Goal: Browse casually

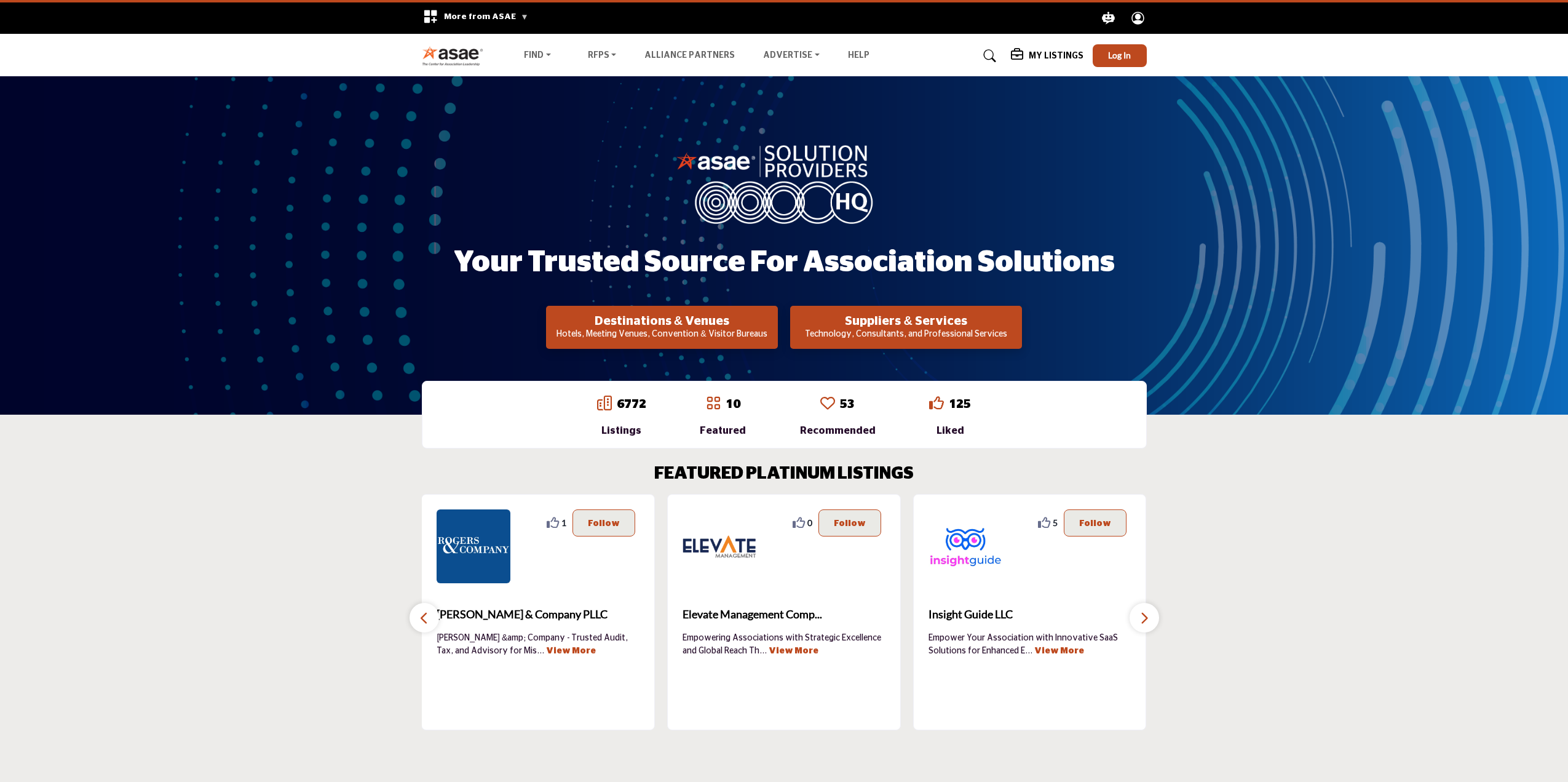
scroll to position [1609, 0]
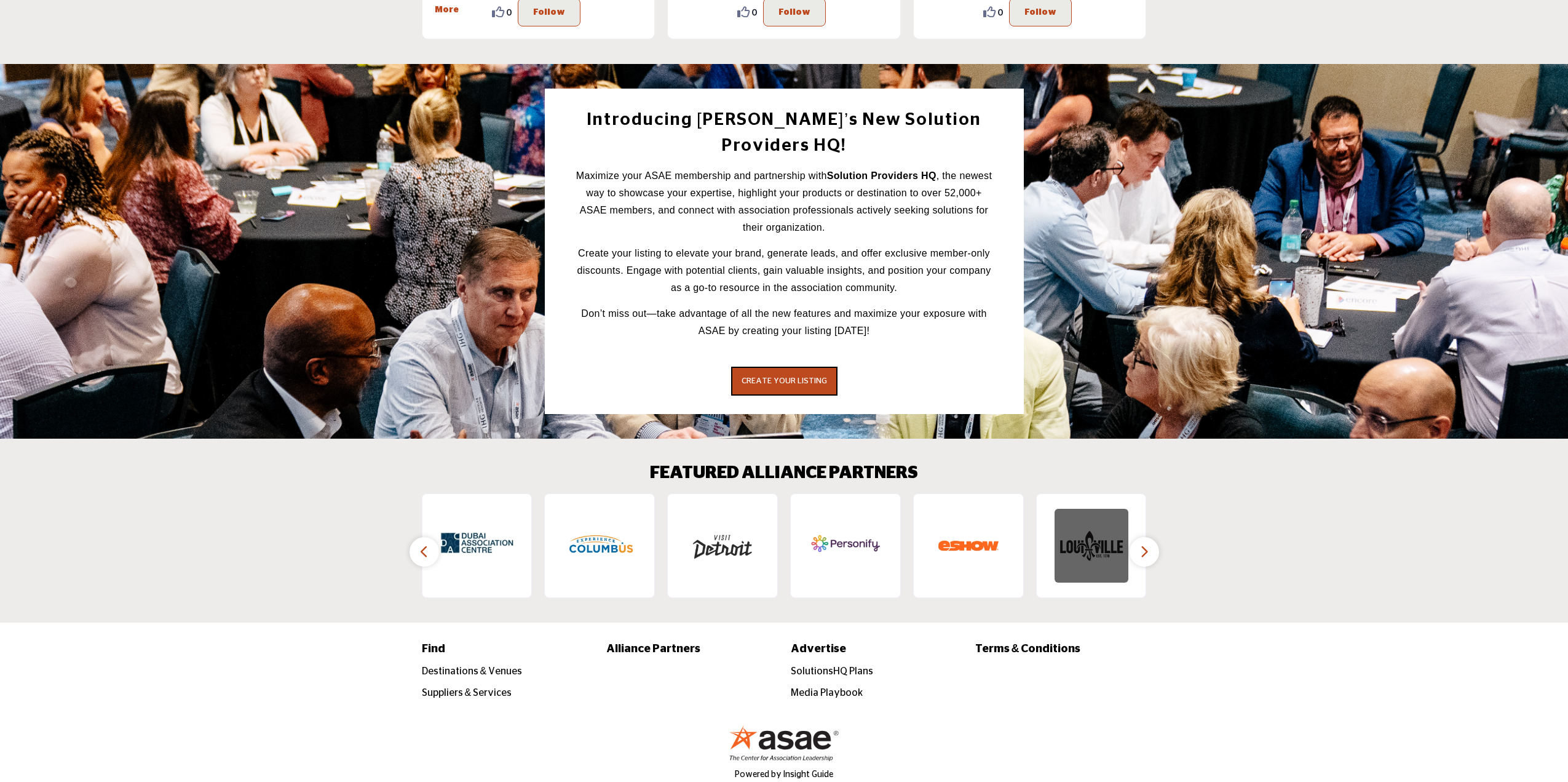
scroll to position [1609, 0]
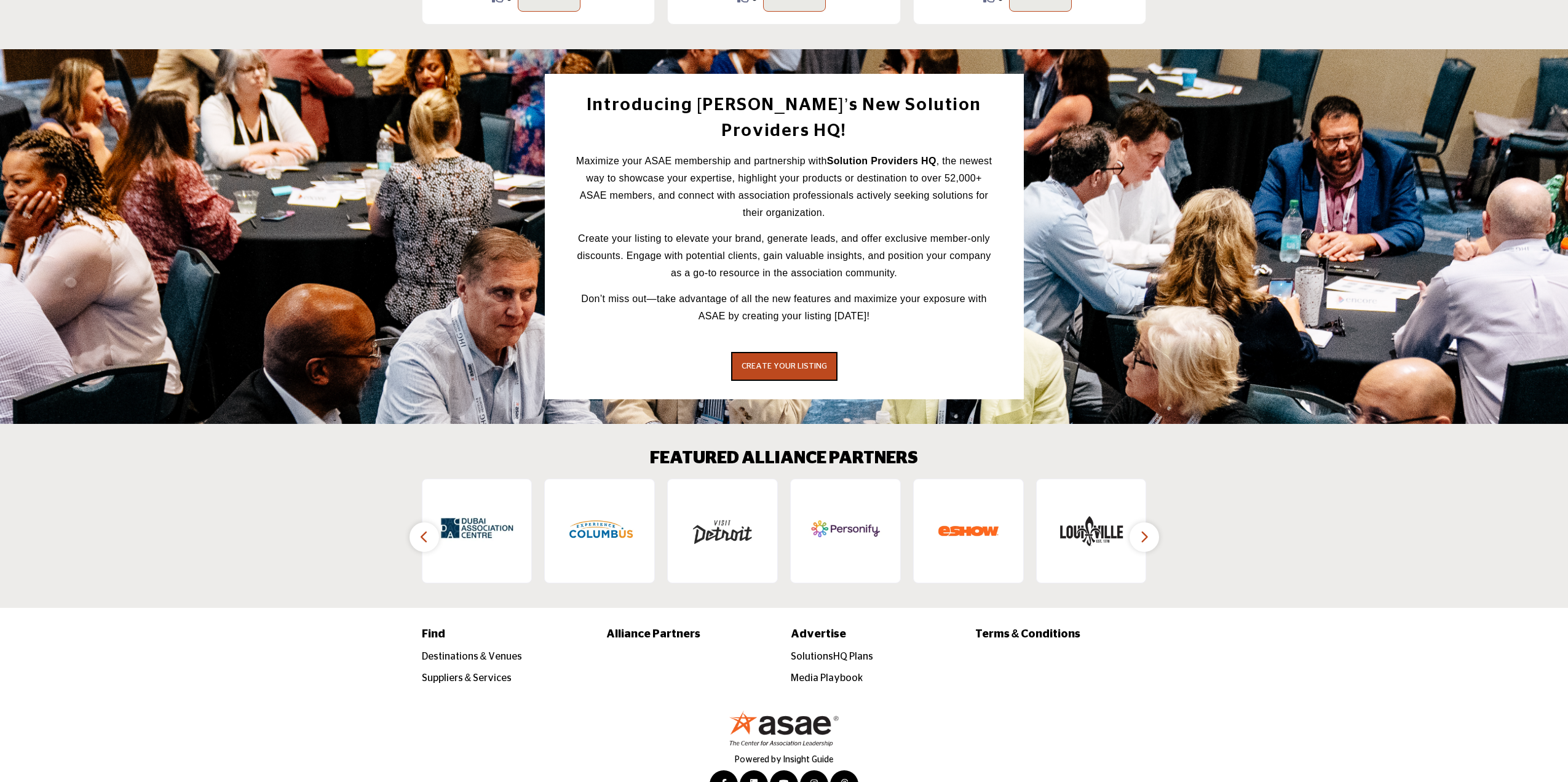
click at [1142, 529] on icon "button" at bounding box center [1144, 536] width 10 height 15
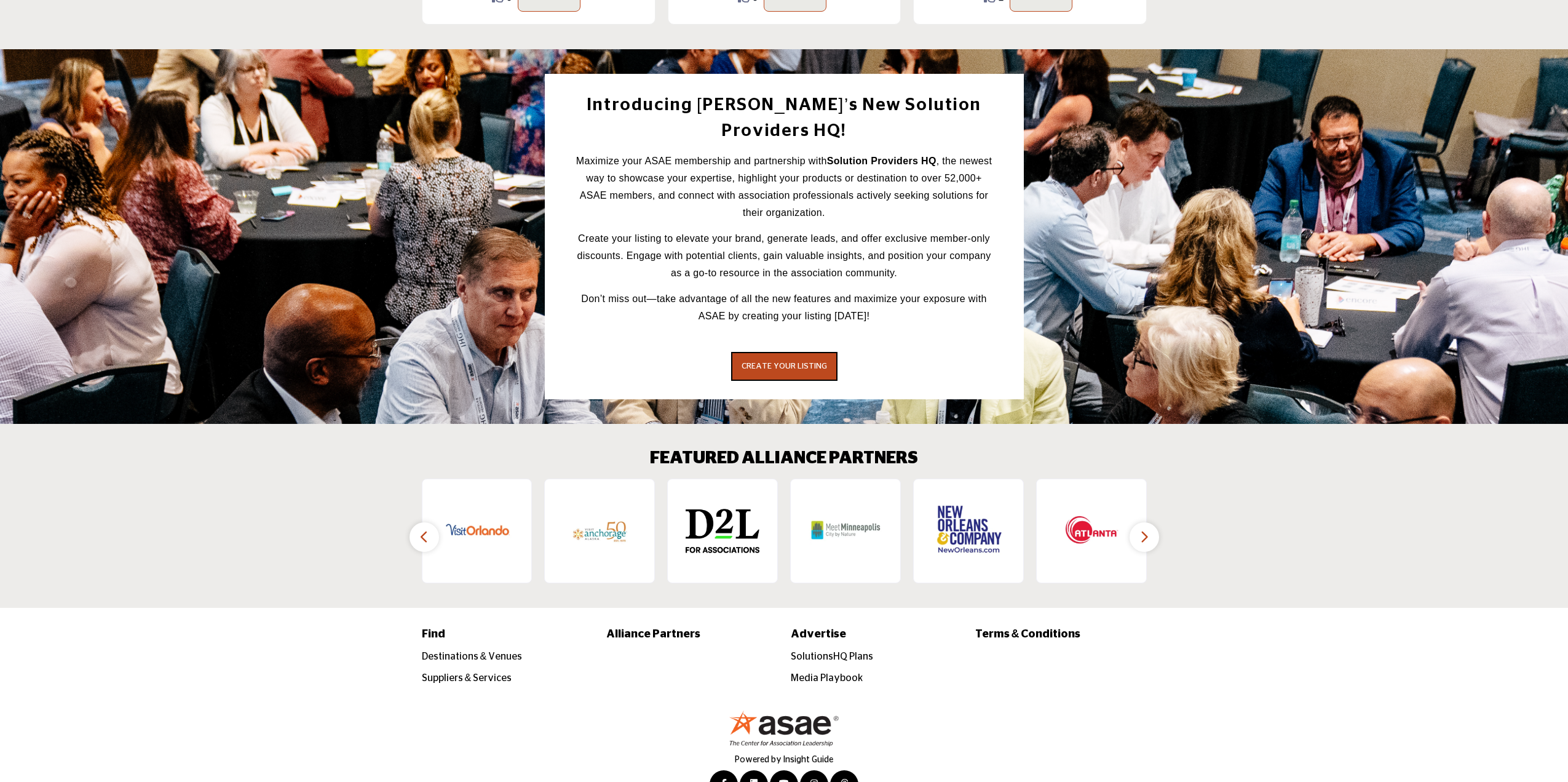
click at [1142, 529] on icon "button" at bounding box center [1144, 536] width 10 height 15
click at [423, 529] on icon "button" at bounding box center [424, 536] width 10 height 15
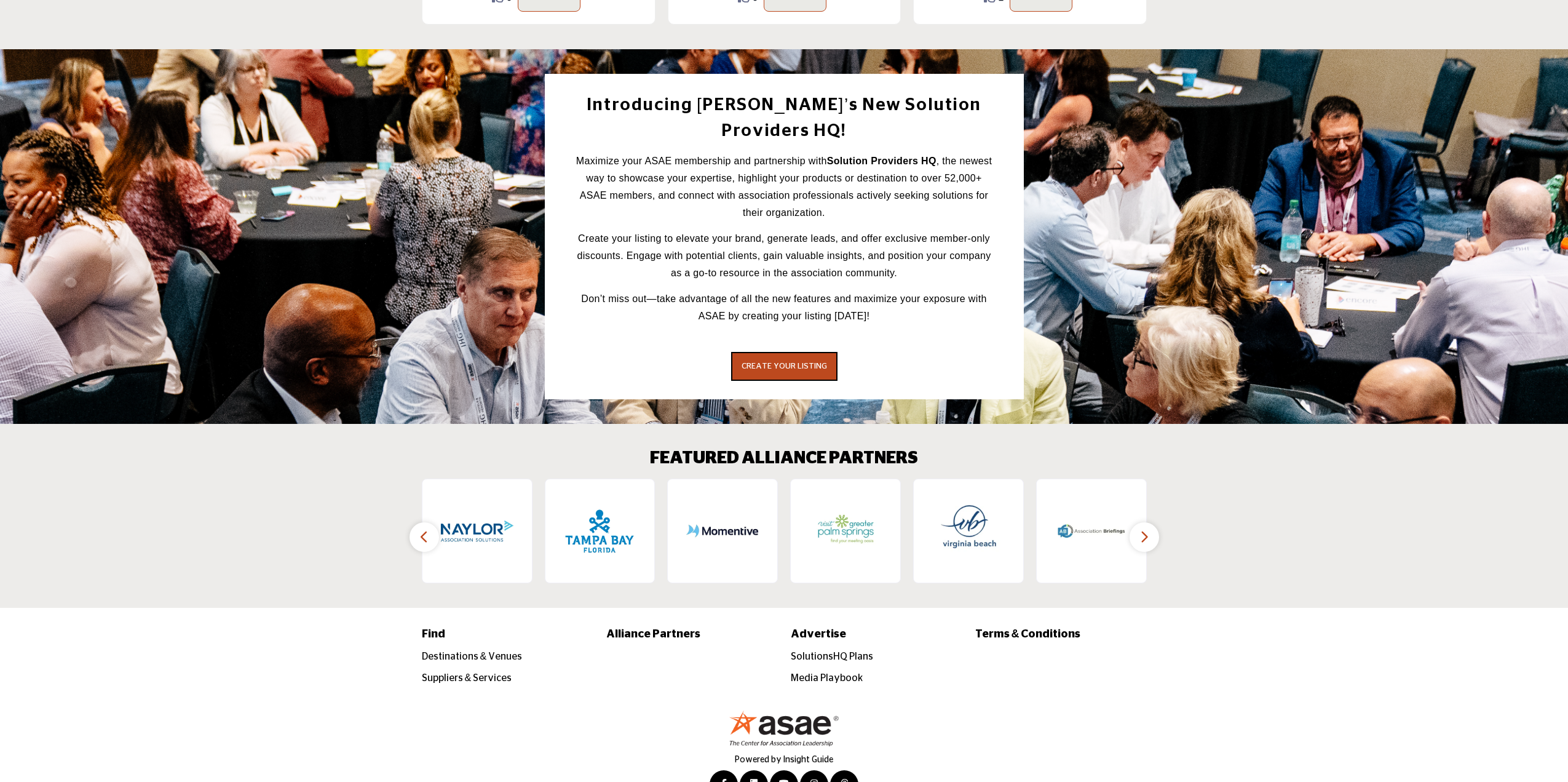
click at [423, 529] on icon "button" at bounding box center [424, 536] width 10 height 15
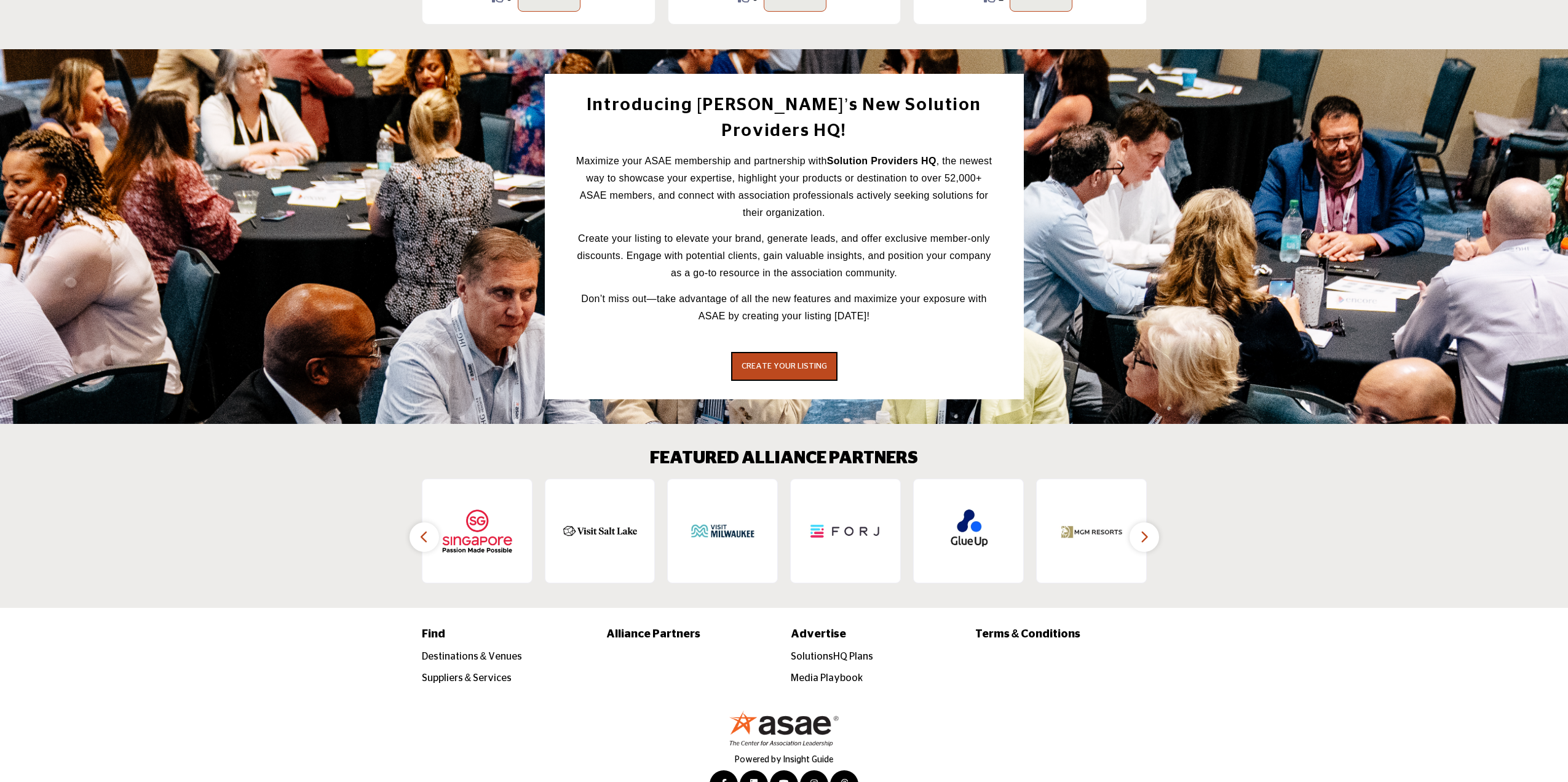
click at [423, 529] on icon "button" at bounding box center [424, 536] width 10 height 15
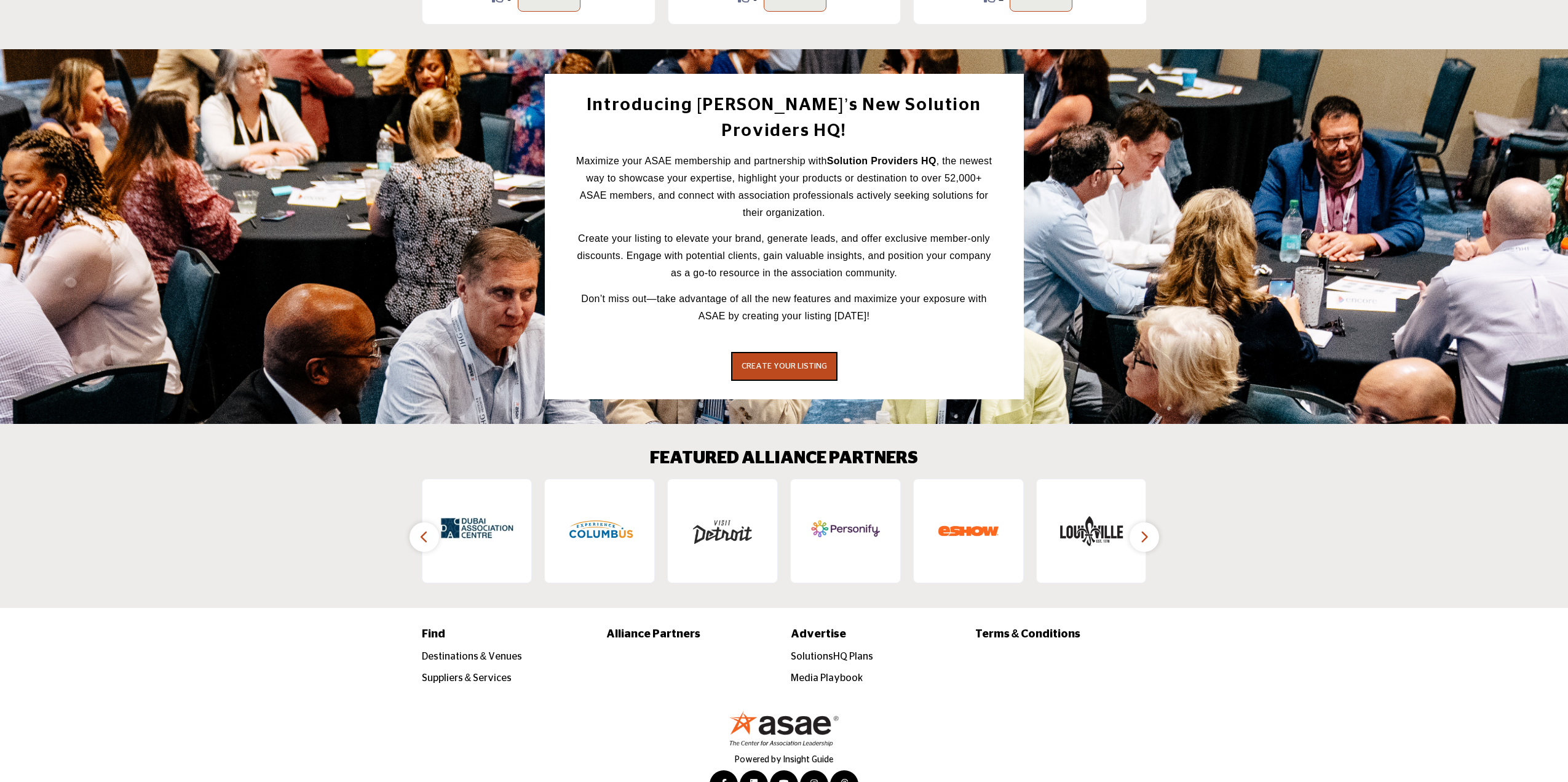
click at [423, 529] on icon "button" at bounding box center [424, 536] width 10 height 15
click at [1143, 529] on icon "button" at bounding box center [1144, 536] width 10 height 15
click at [1144, 529] on icon "button" at bounding box center [1144, 536] width 10 height 15
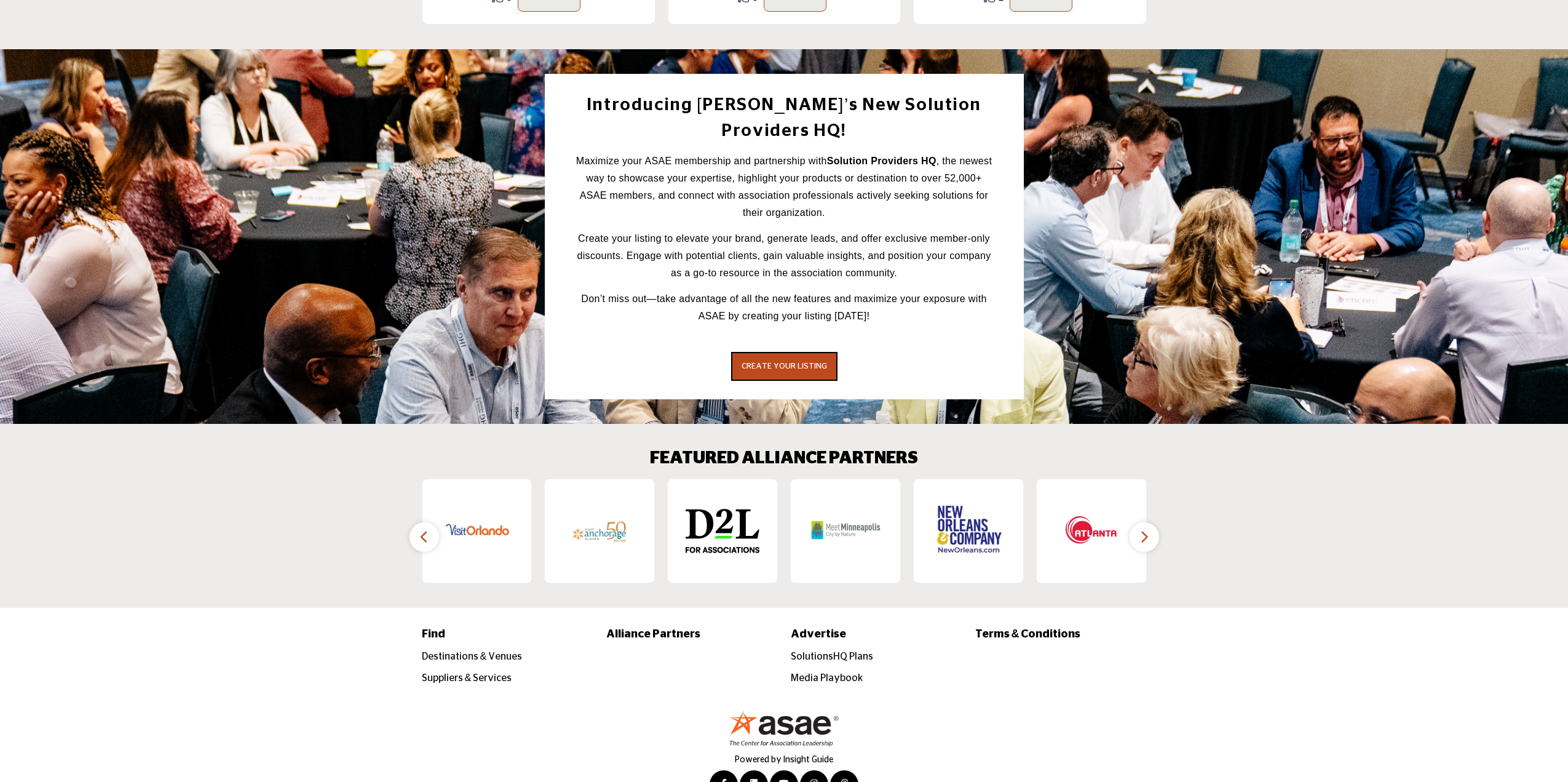
click at [1144, 529] on icon "button" at bounding box center [1144, 536] width 10 height 15
click at [427, 529] on icon "button" at bounding box center [424, 536] width 10 height 15
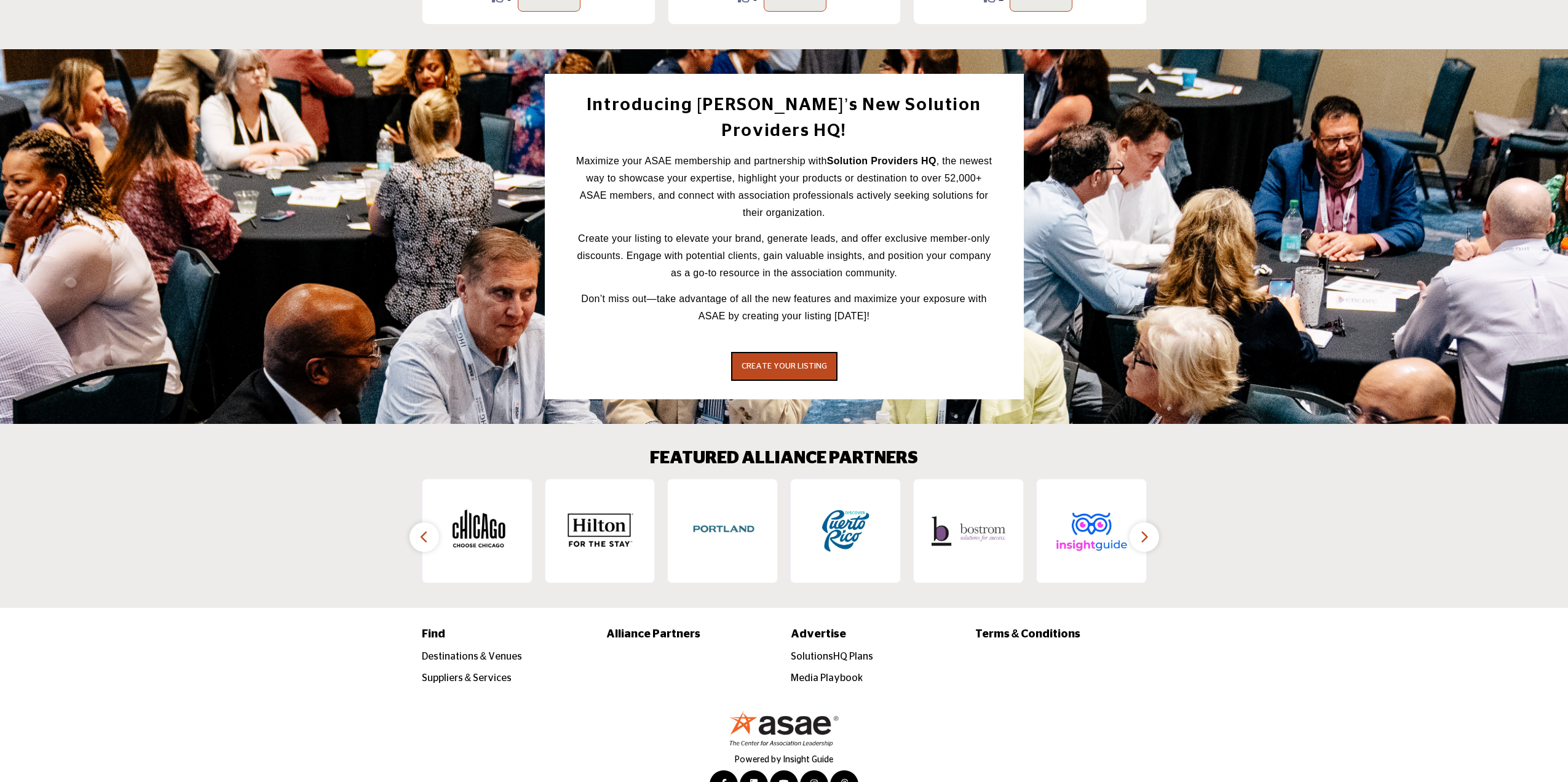
click at [427, 529] on icon "button" at bounding box center [424, 536] width 10 height 15
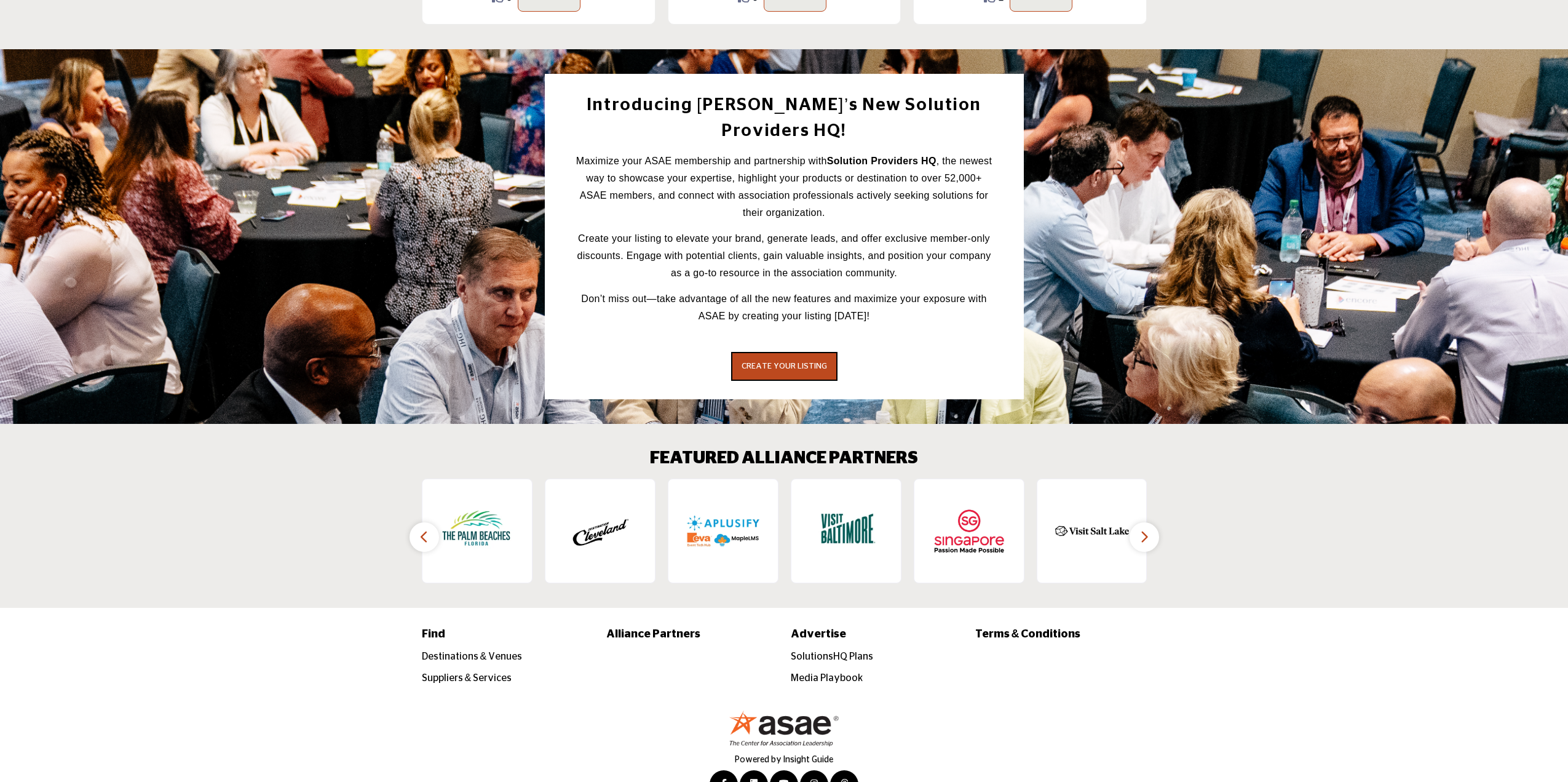
click at [427, 529] on icon "button" at bounding box center [424, 536] width 10 height 15
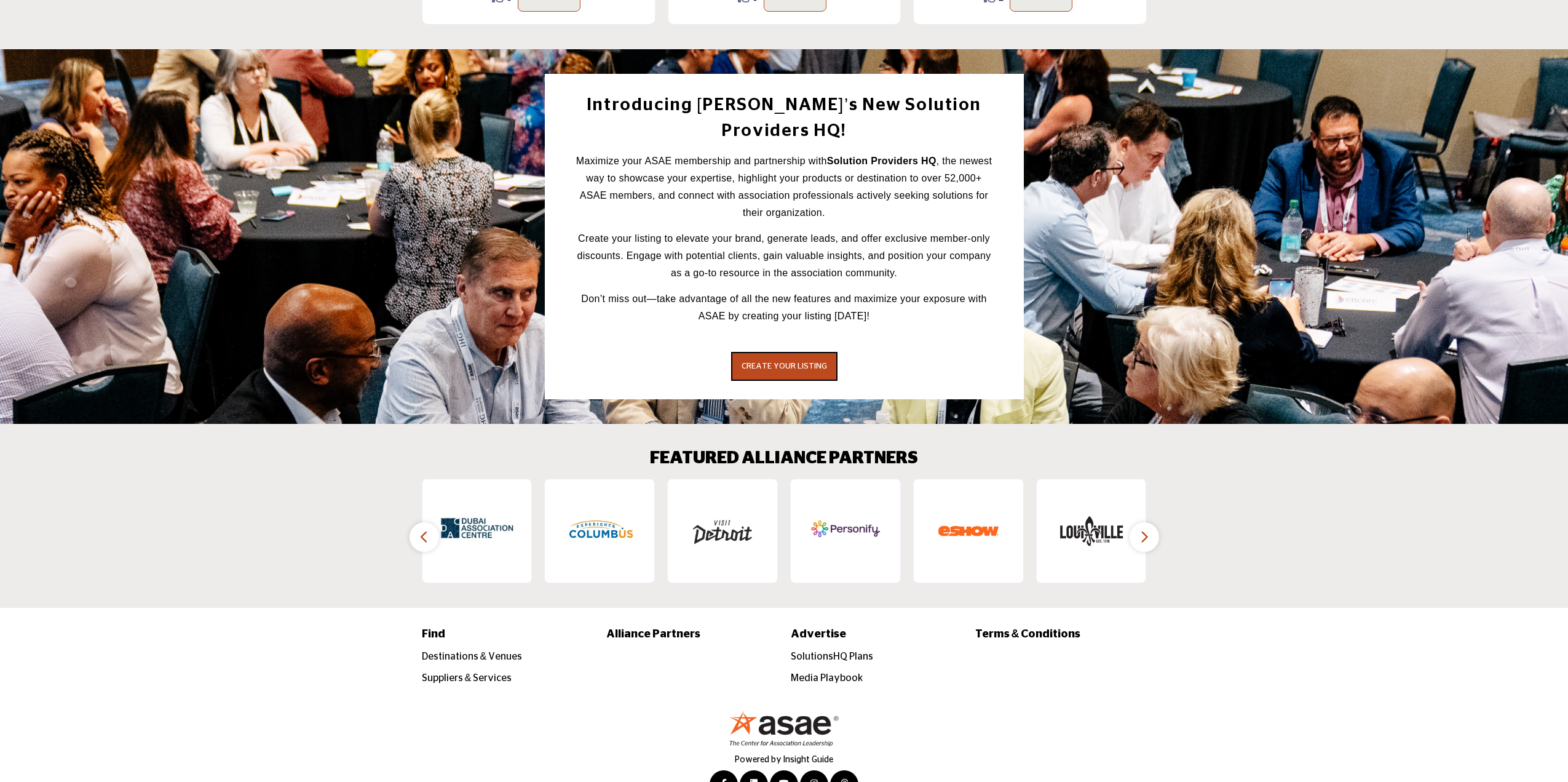
click at [1146, 529] on icon "button" at bounding box center [1144, 536] width 10 height 15
click at [429, 522] on button "button" at bounding box center [424, 537] width 29 height 29
click at [1135, 522] on button "button" at bounding box center [1144, 537] width 29 height 29
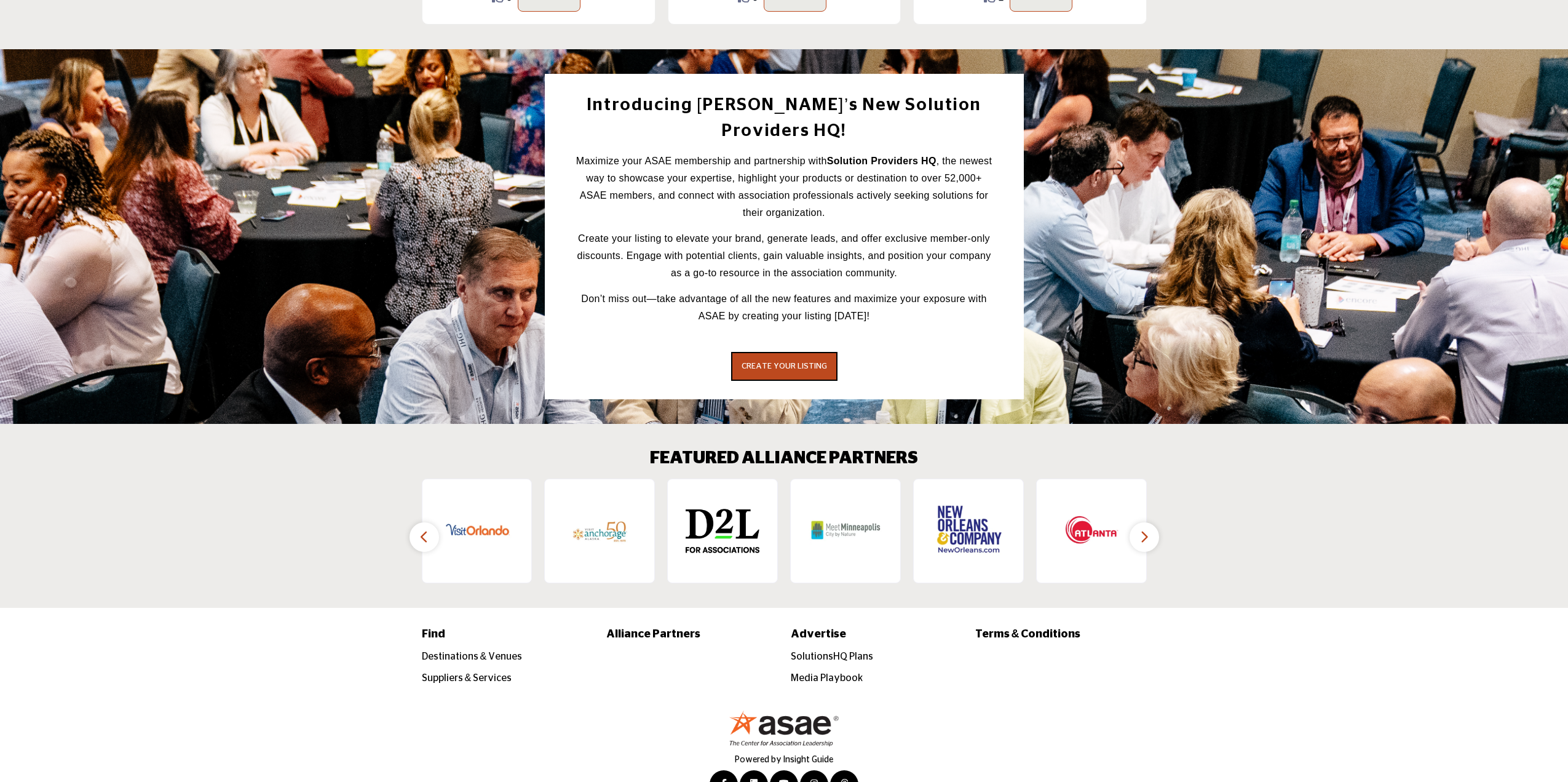
click at [1135, 522] on button "button" at bounding box center [1144, 537] width 29 height 29
click at [1146, 529] on icon "button" at bounding box center [1144, 536] width 10 height 15
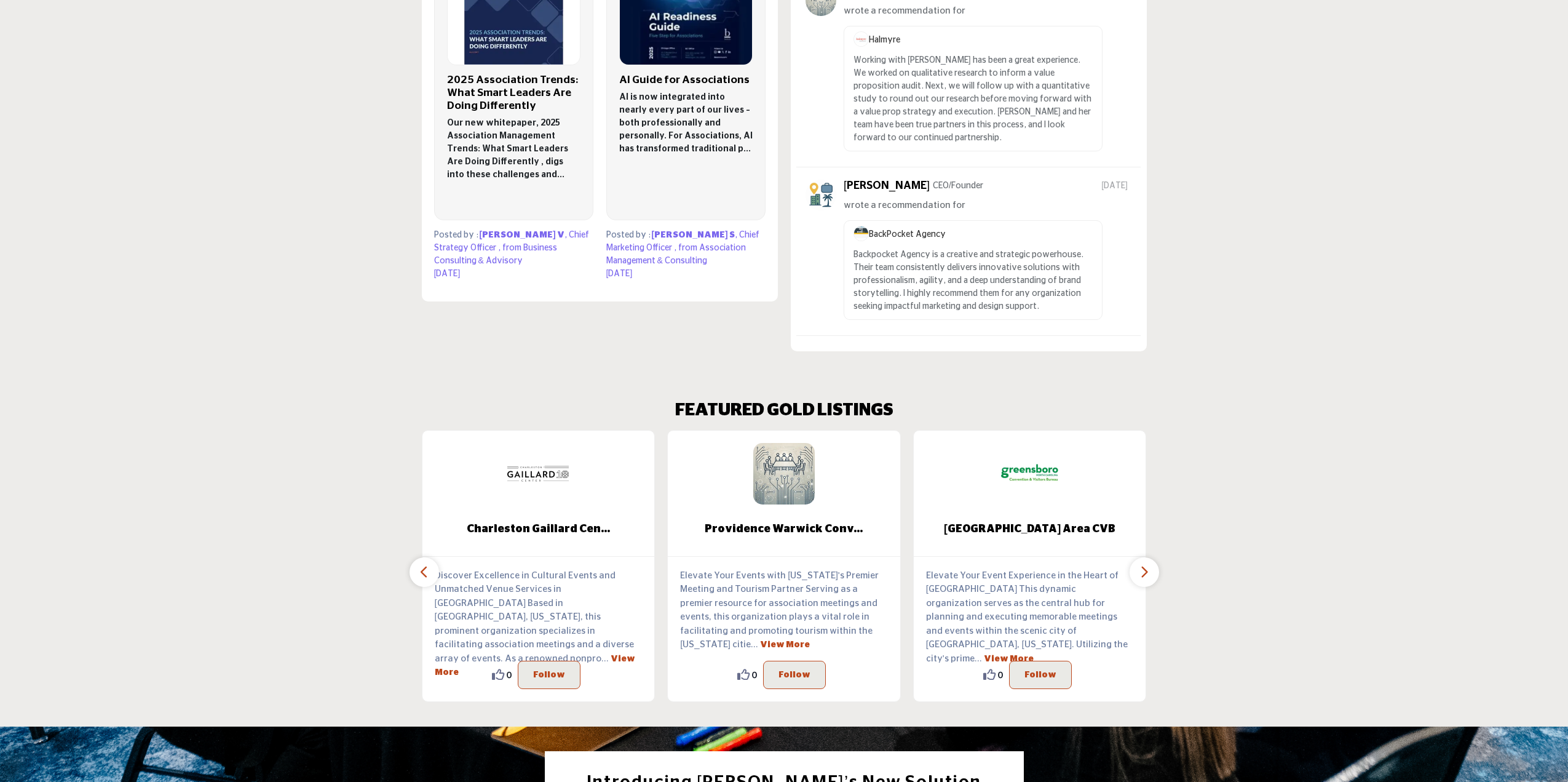
scroll to position [1609, 0]
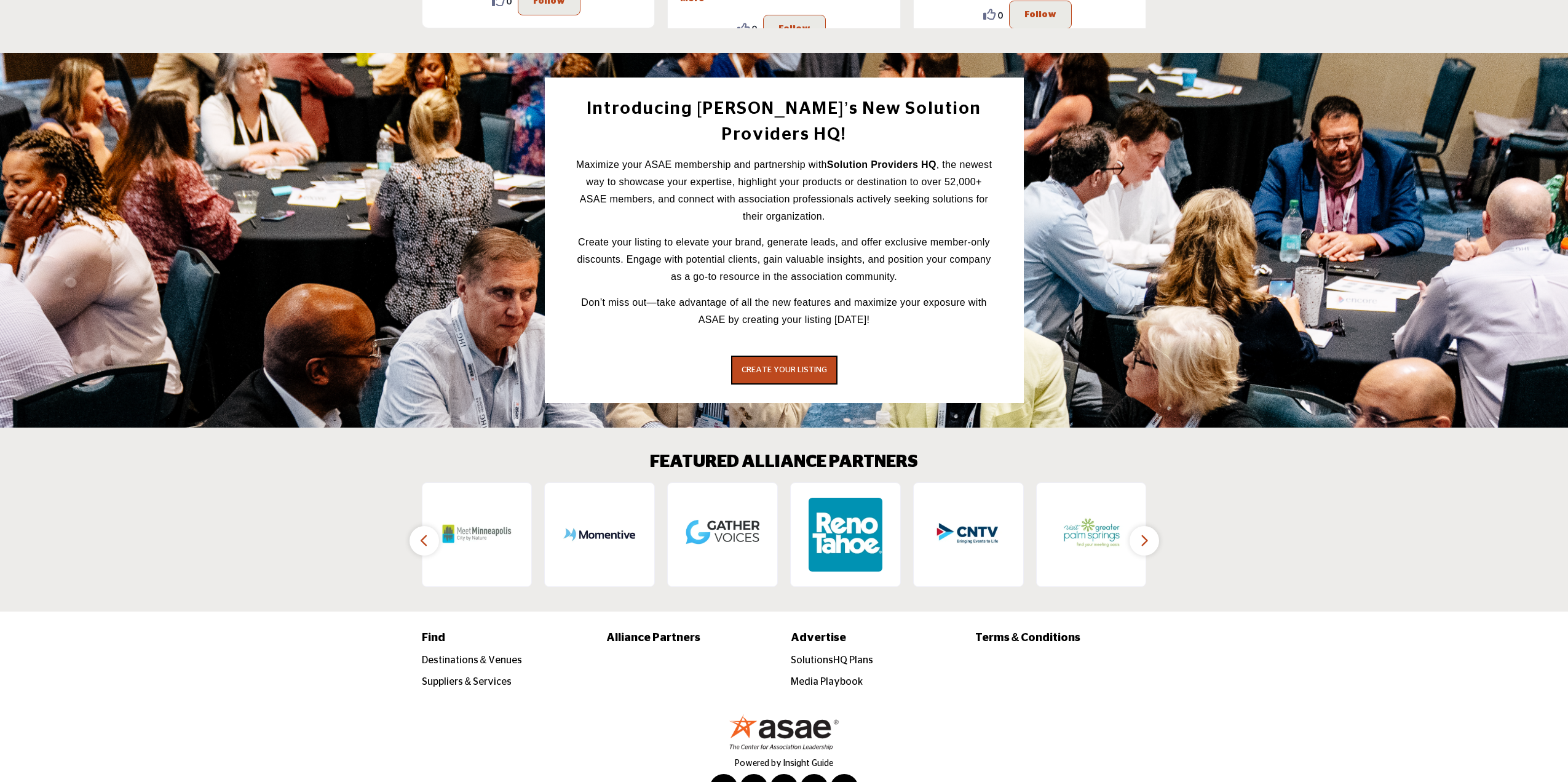
scroll to position [1550, 0]
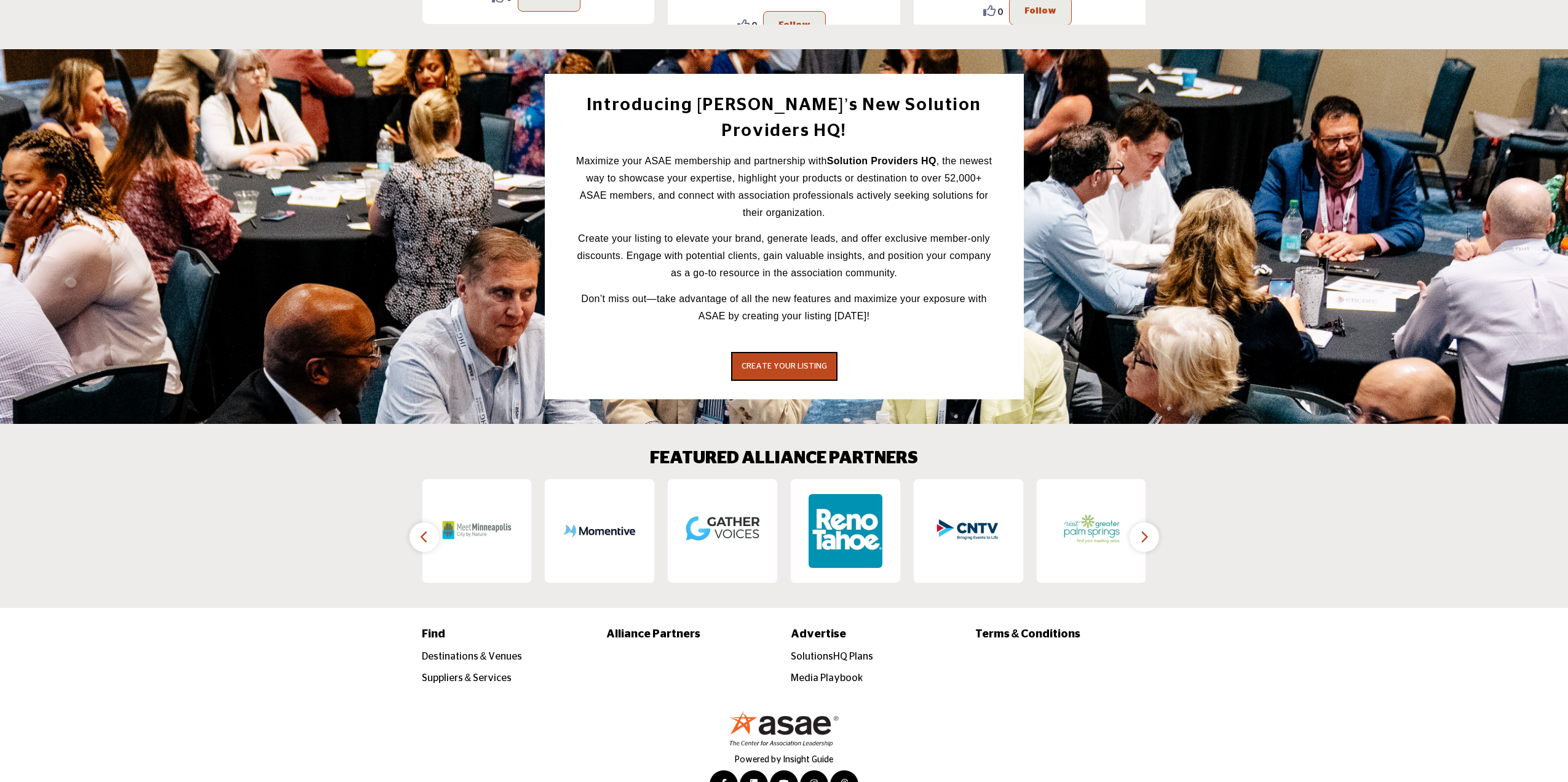
click at [1136, 522] on button "button" at bounding box center [1144, 537] width 29 height 29
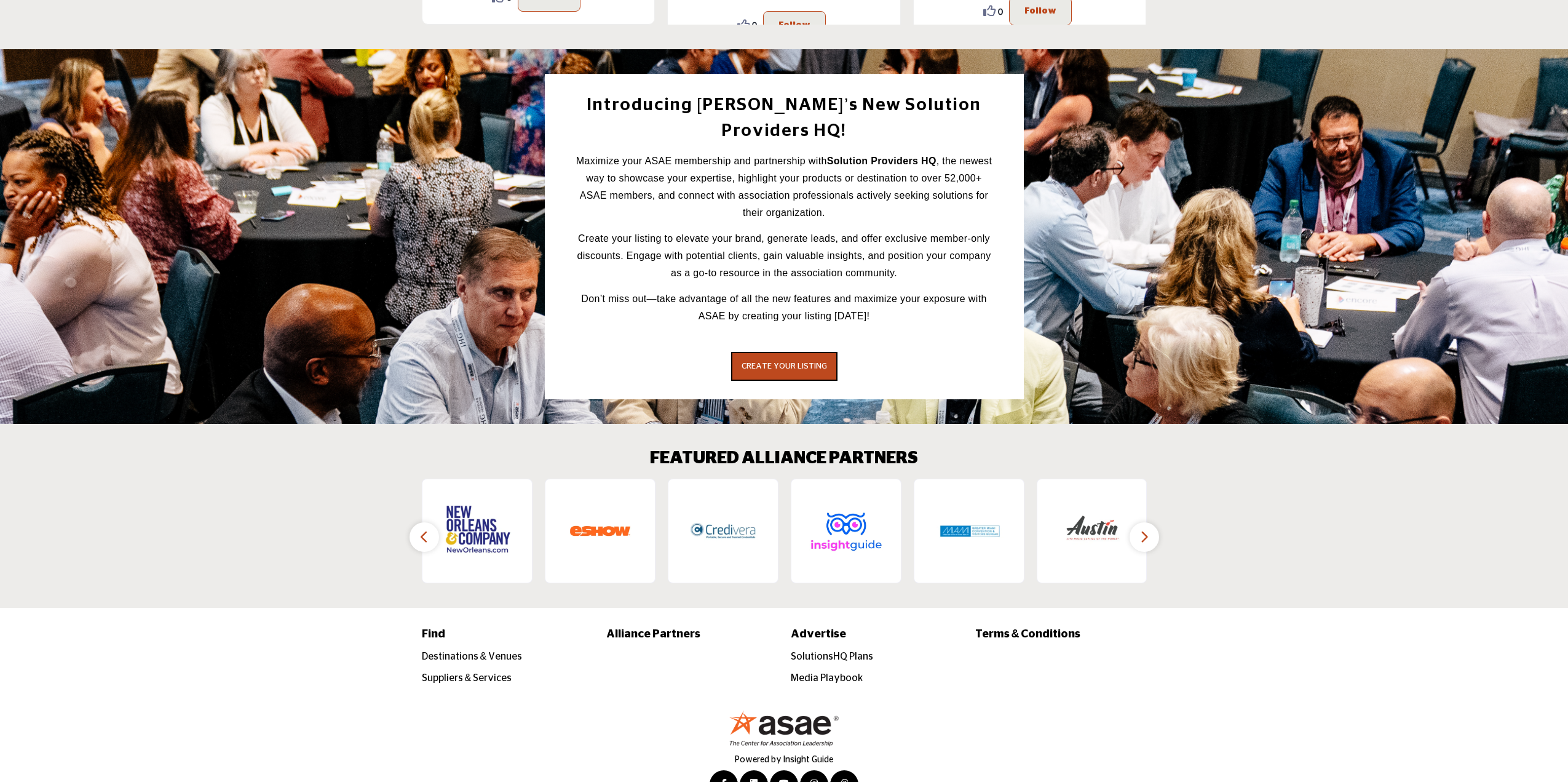
click at [1137, 522] on button "button" at bounding box center [1144, 537] width 29 height 29
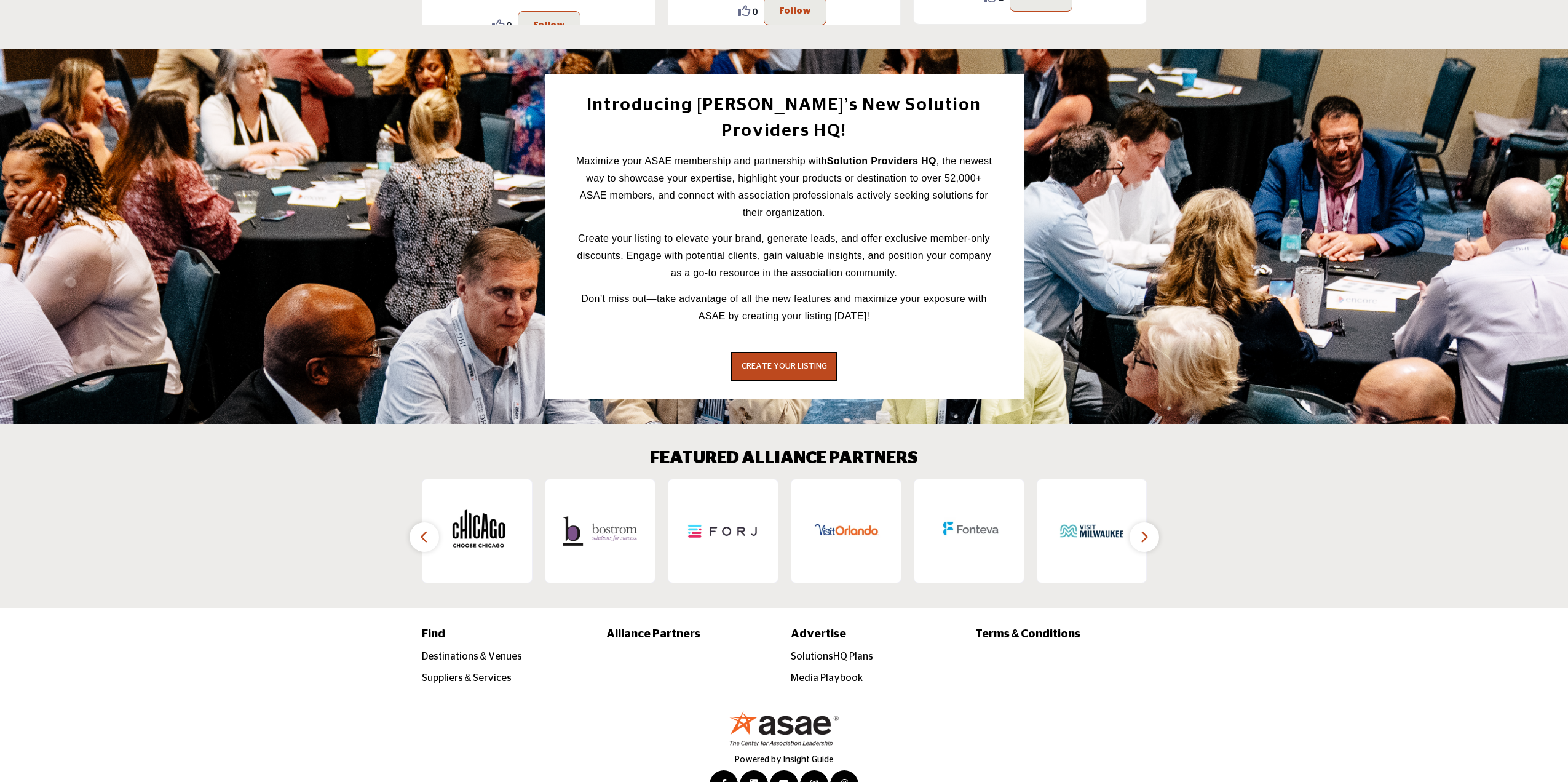
click at [1137, 522] on button "button" at bounding box center [1144, 537] width 29 height 29
click at [426, 529] on icon "button" at bounding box center [424, 536] width 10 height 15
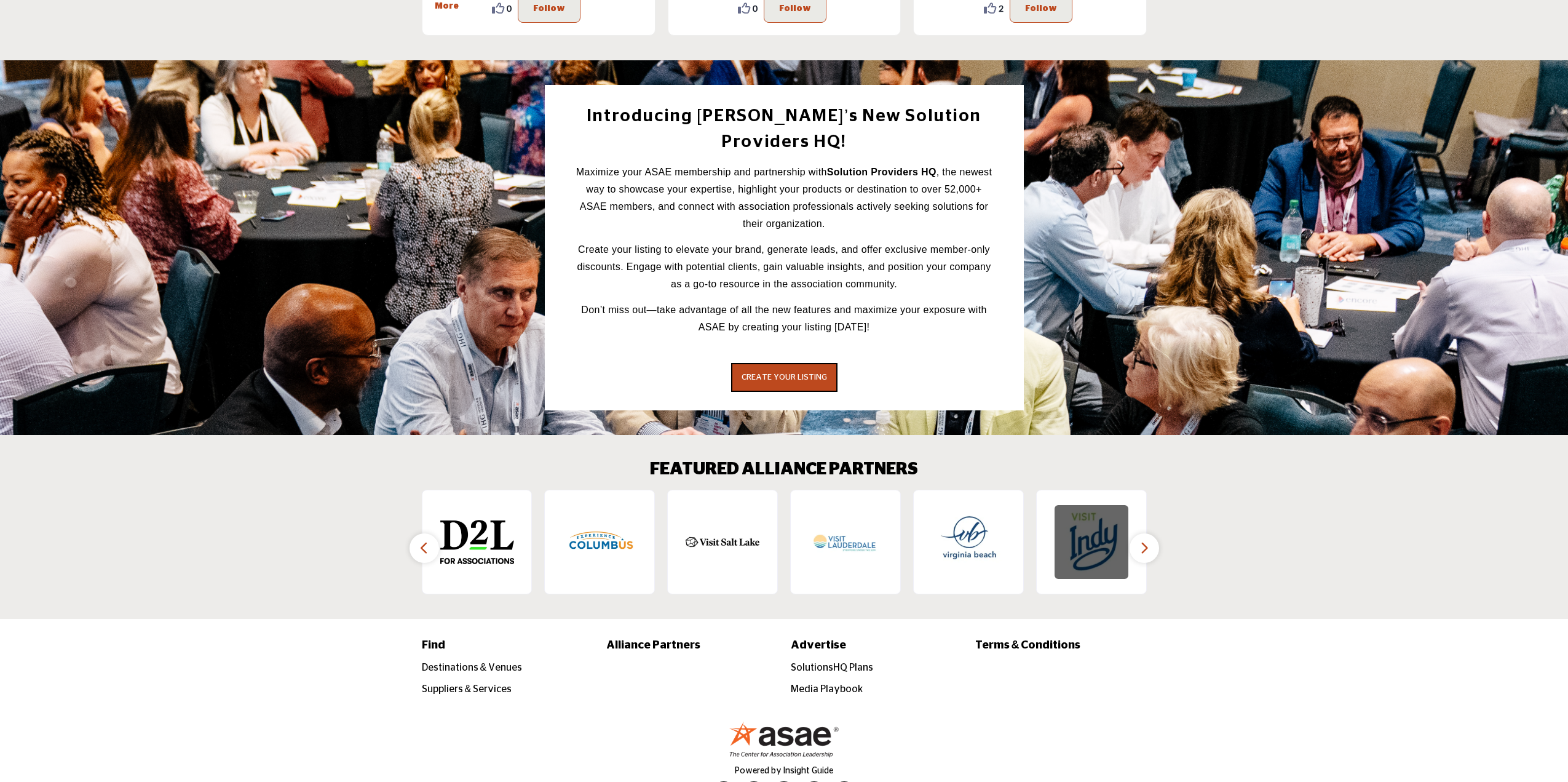
scroll to position [1609, 0]
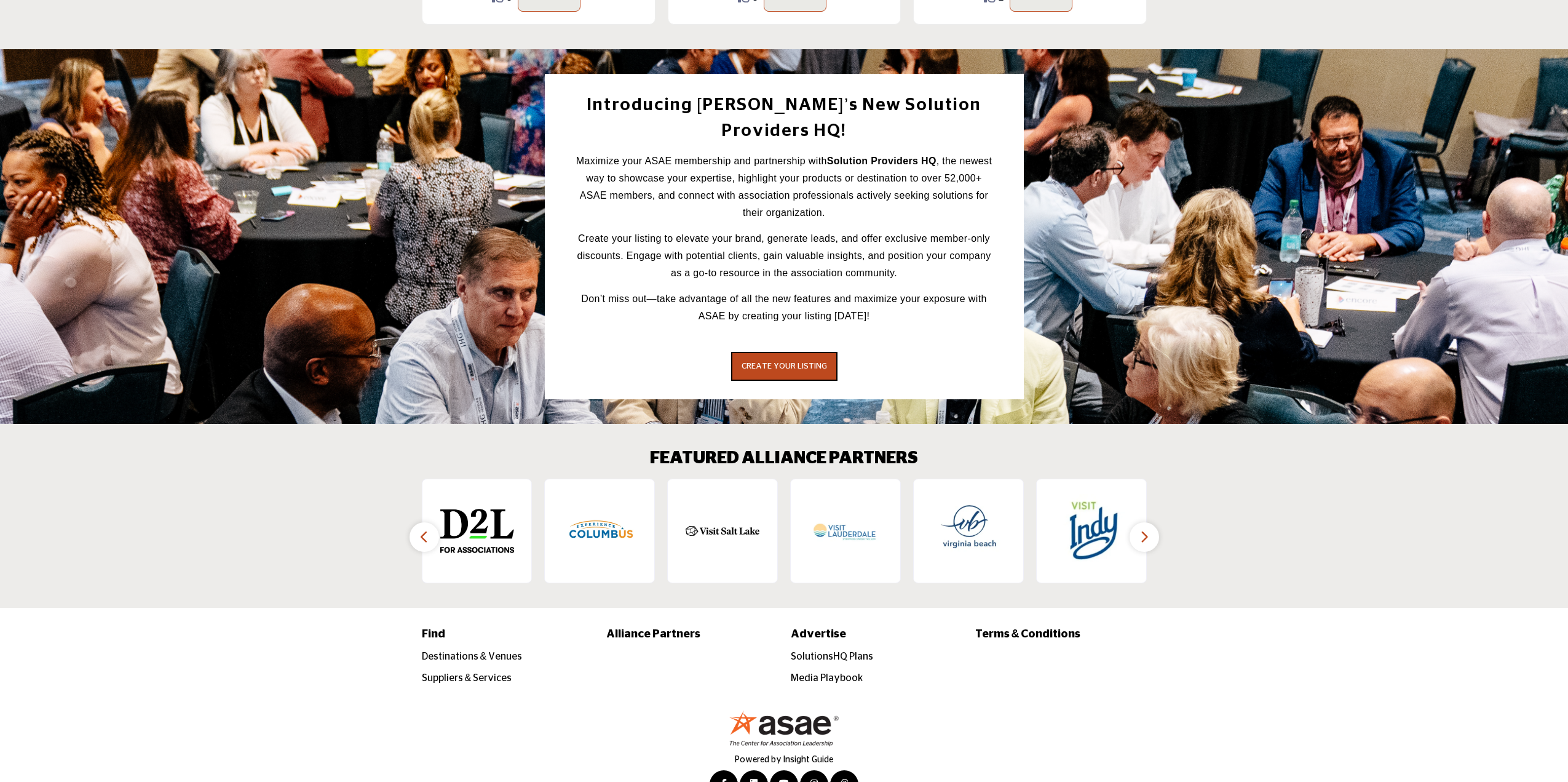
click at [1141, 529] on icon "button" at bounding box center [1144, 536] width 10 height 15
